Goal: Transaction & Acquisition: Subscribe to service/newsletter

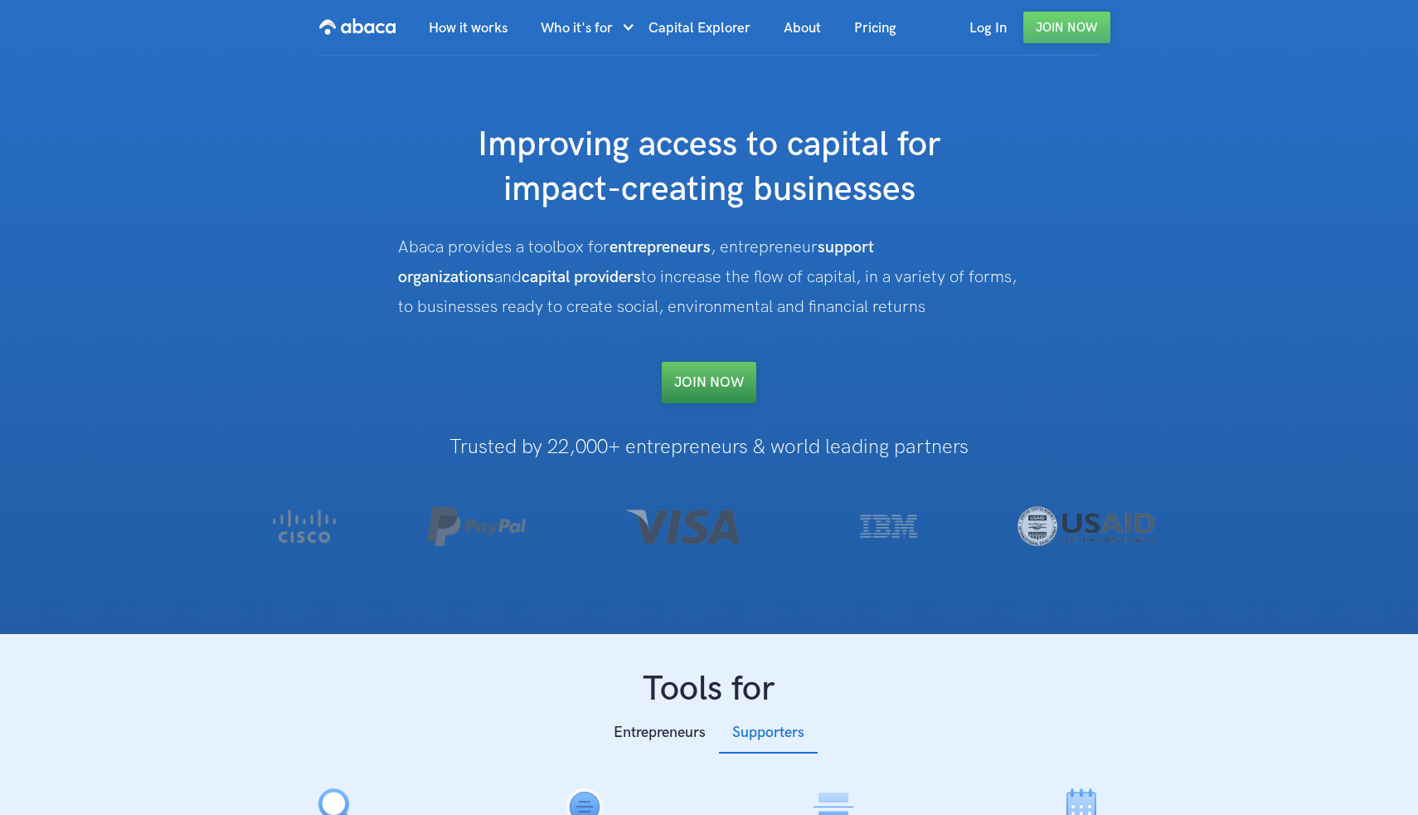
click at [711, 383] on link "Join NOW" at bounding box center [709, 382] width 95 height 41
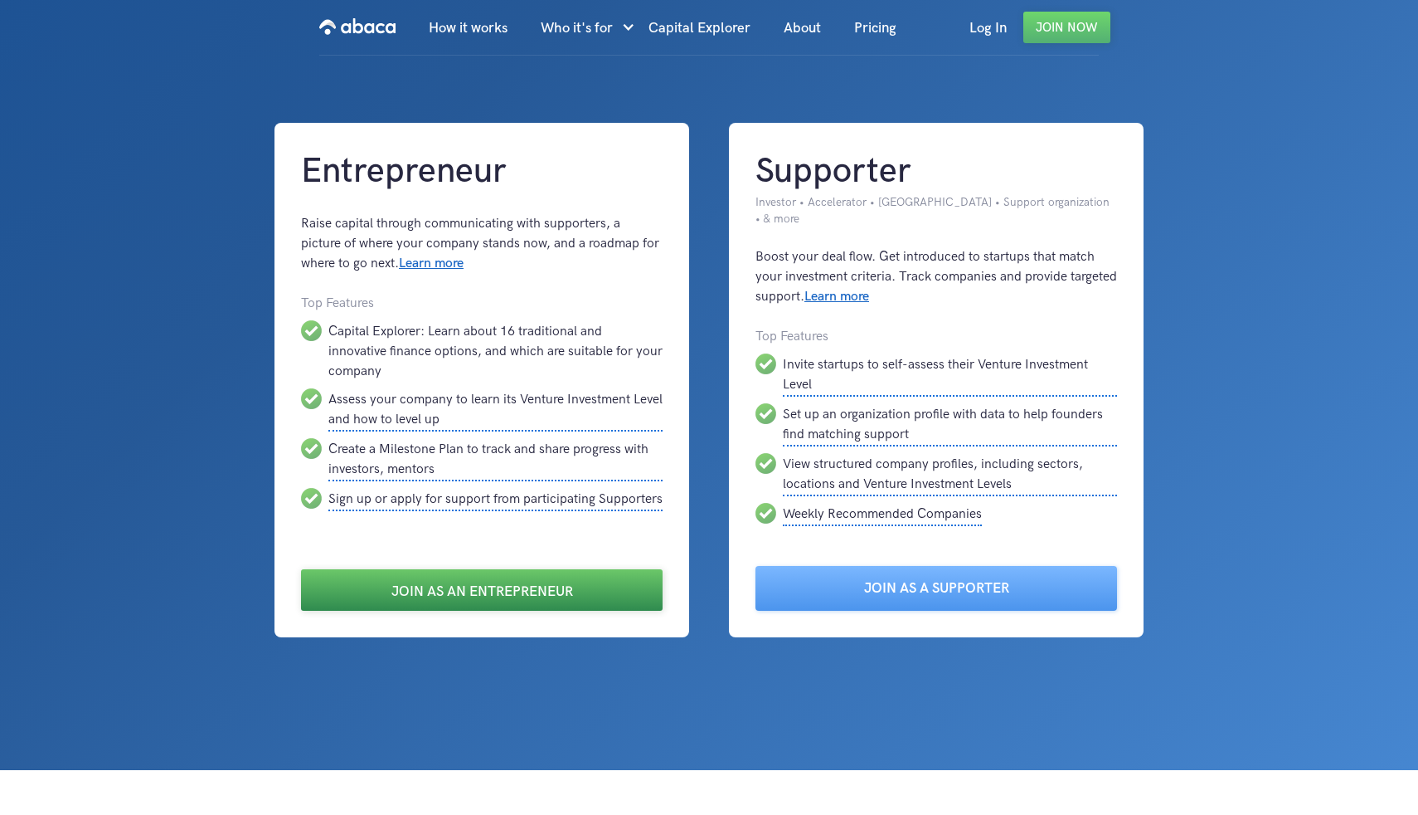
click at [495, 569] on link "Join as an Entrepreneur" at bounding box center [482, 589] width 362 height 41
